Goal: Find specific page/section: Find specific page/section

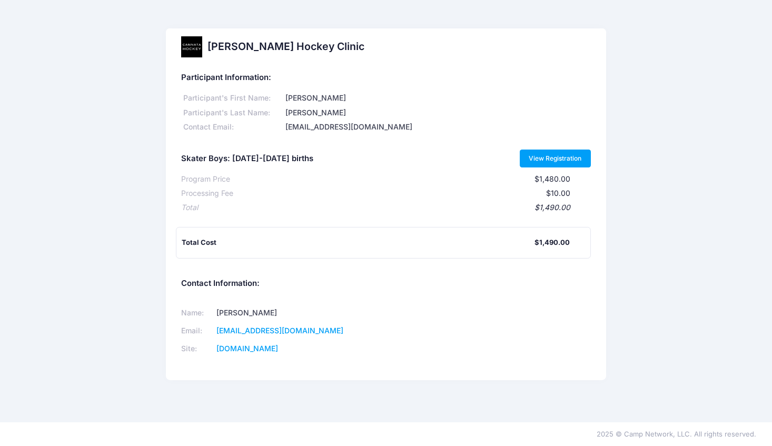
click at [557, 162] on link "View Registration" at bounding box center [555, 159] width 71 height 18
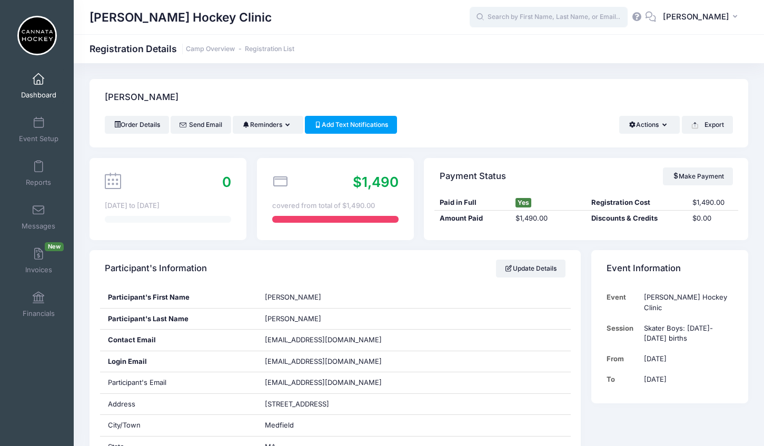
click at [547, 19] on input "text" at bounding box center [549, 17] width 158 height 21
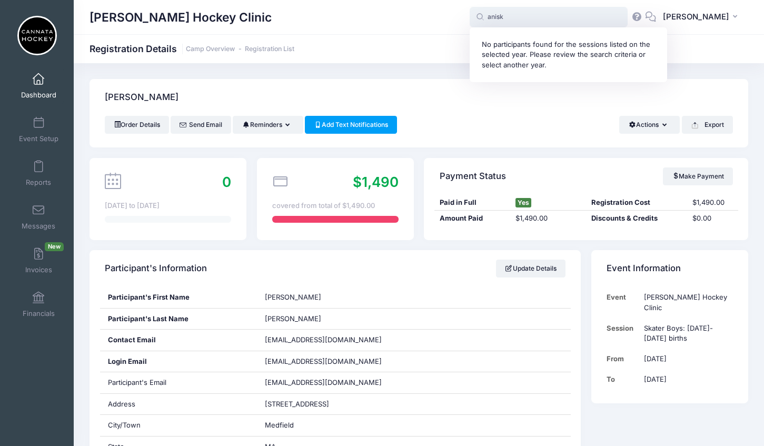
click at [543, 15] on input "anisk" at bounding box center [549, 17] width 158 height 21
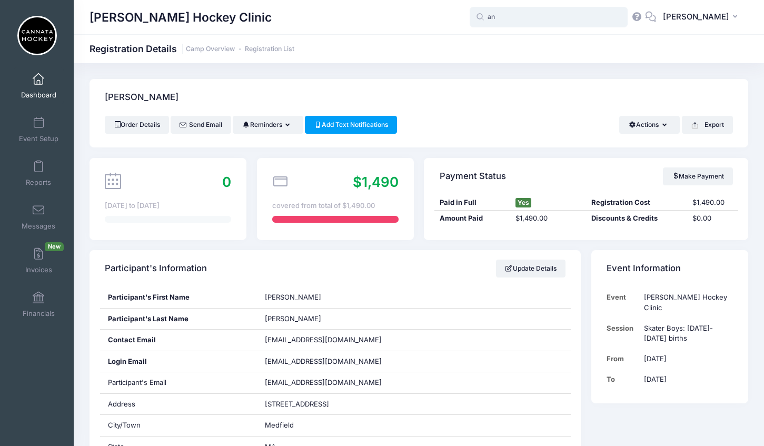
type input "a"
type input "A"
click at [38, 81] on span at bounding box center [38, 80] width 0 height 12
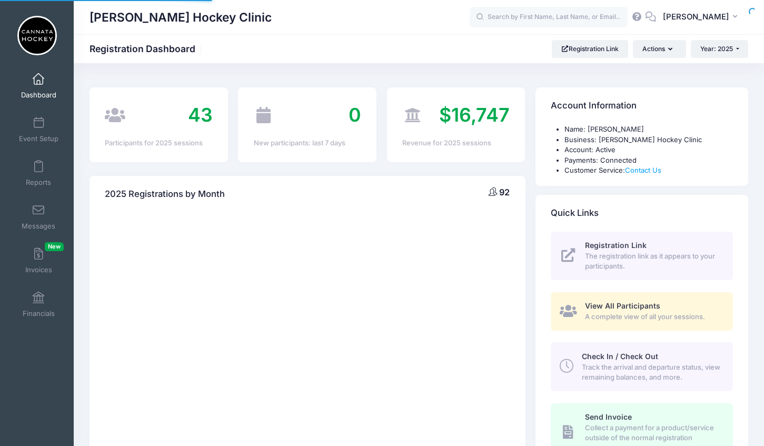
select select
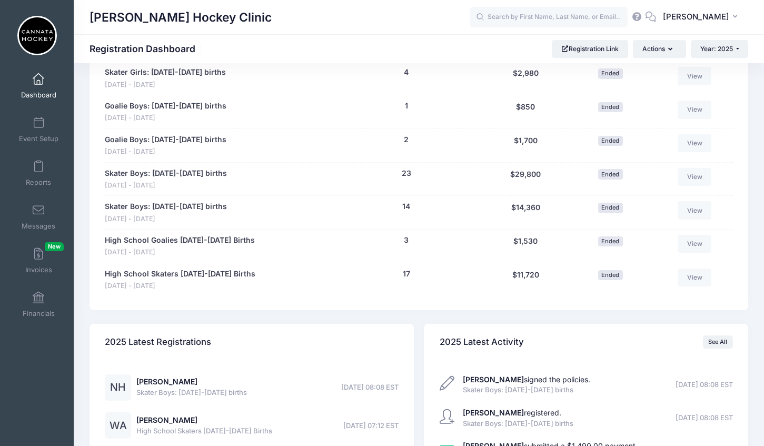
scroll to position [653, 0]
click at [225, 274] on link "High School Skaters 2008-2010 Births" at bounding box center [180, 273] width 151 height 11
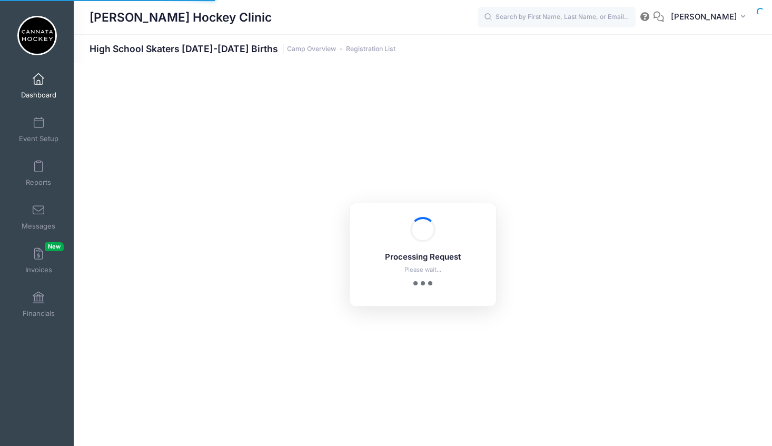
select select "10"
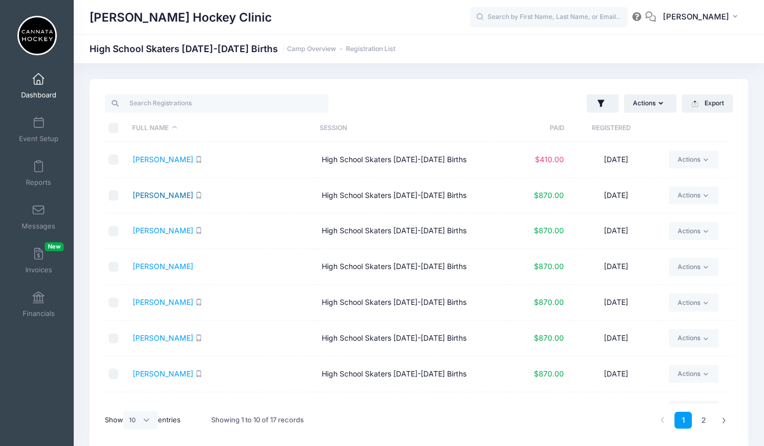
click at [155, 194] on link "Ankstitus, AJ" at bounding box center [163, 195] width 61 height 9
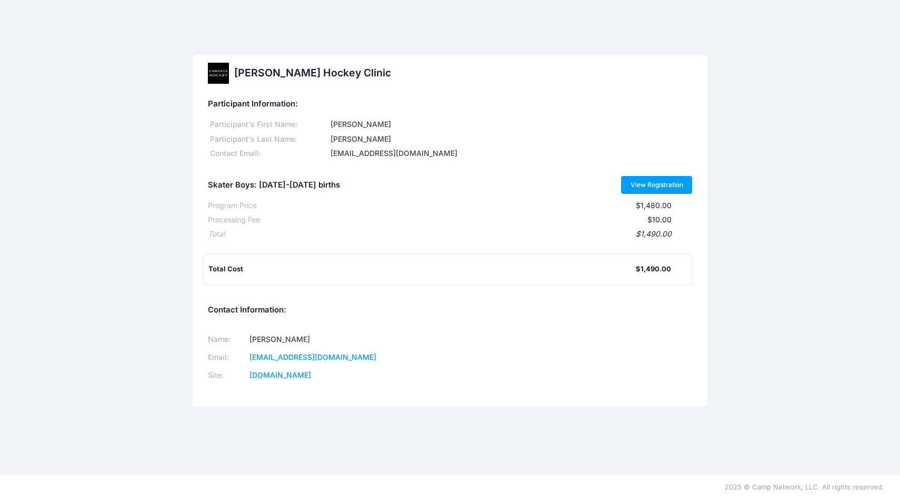
click at [646, 182] on link "View Registration" at bounding box center [656, 185] width 71 height 18
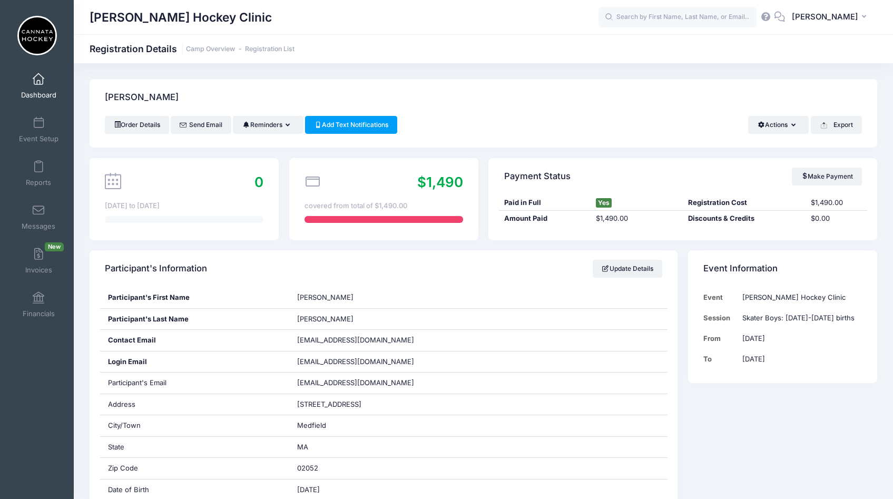
click at [38, 78] on span at bounding box center [38, 80] width 0 height 12
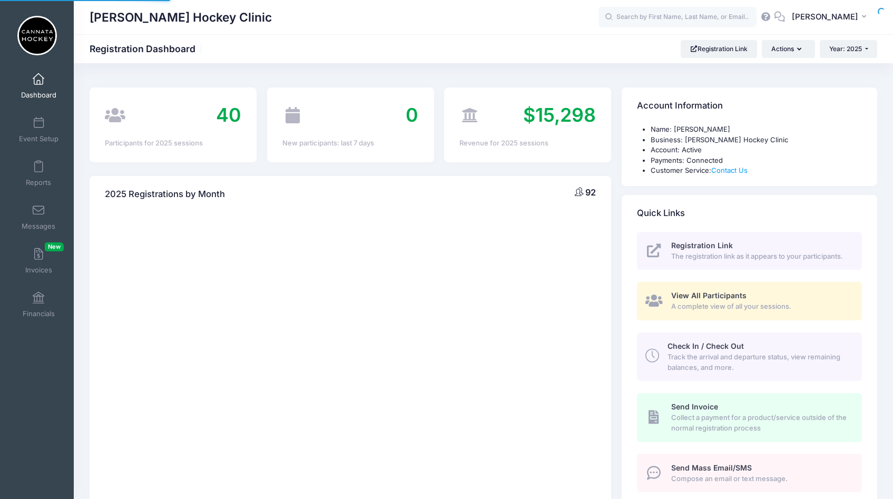
select select
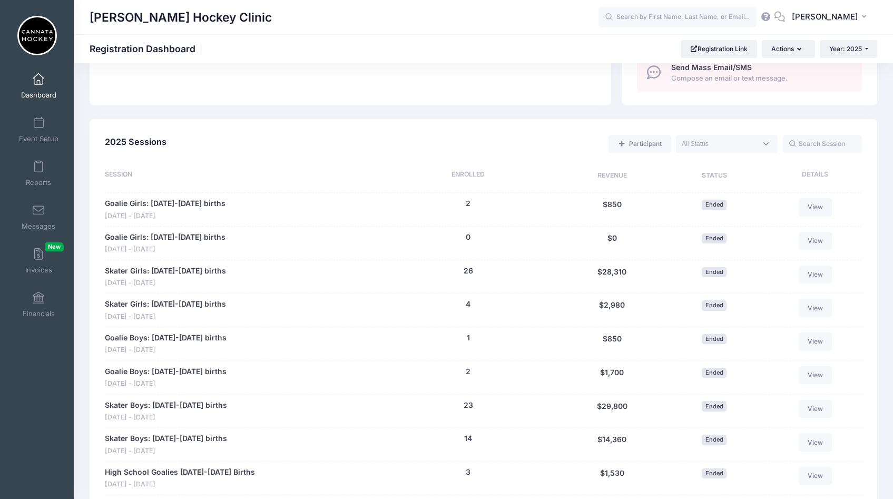
scroll to position [446, 0]
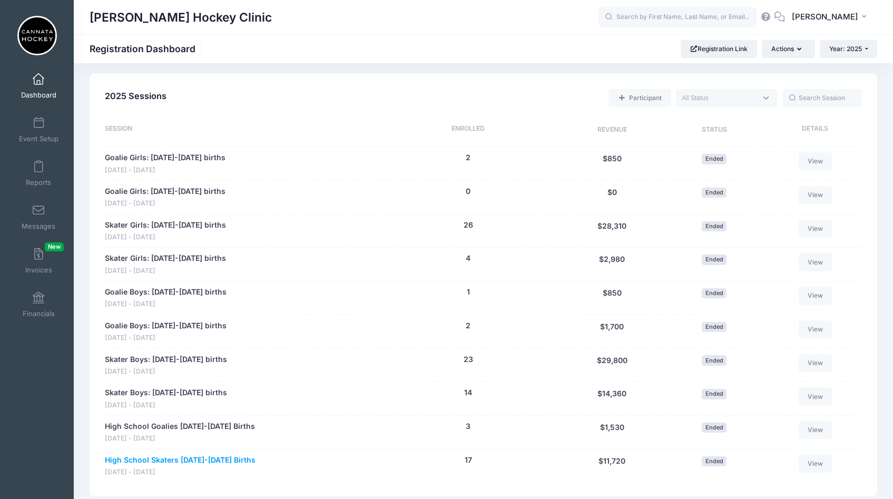
click at [191, 458] on link "High School Skaters [DATE]-[DATE] Births" at bounding box center [180, 459] width 151 height 11
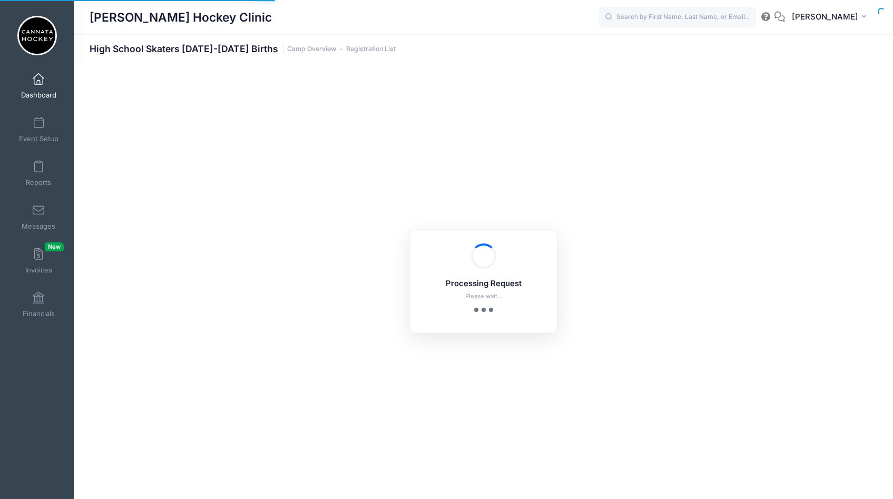
select select "10"
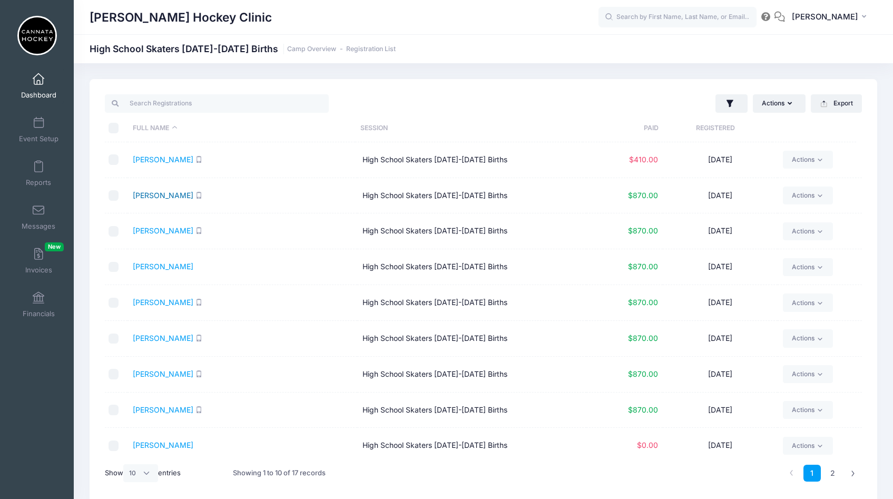
click at [139, 196] on link "[PERSON_NAME]" at bounding box center [163, 195] width 61 height 9
